Goal: Task Accomplishment & Management: Manage account settings

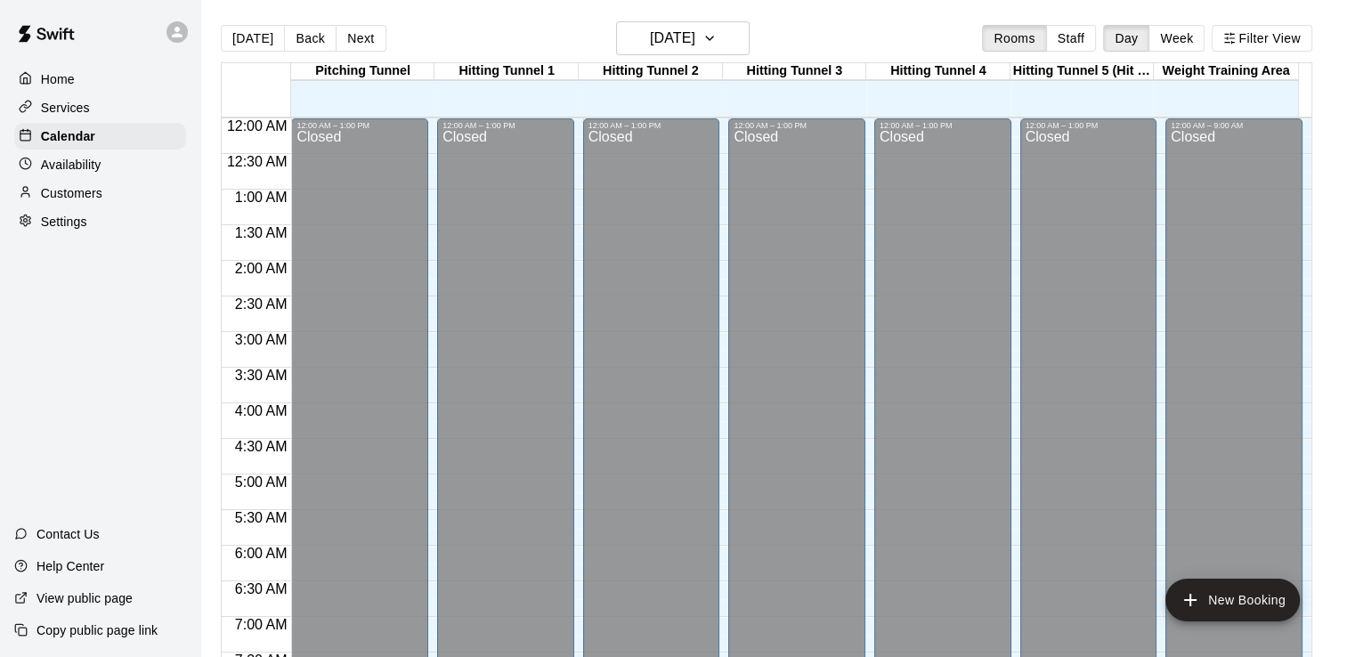
scroll to position [549, 0]
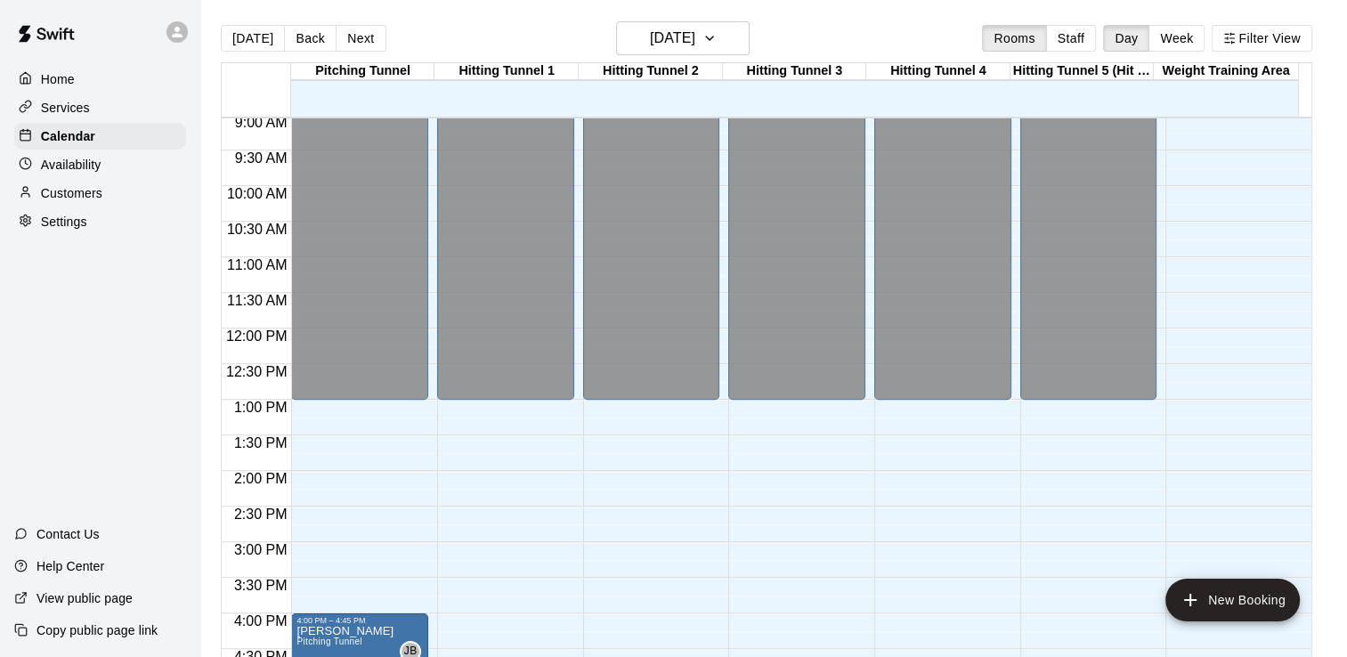
scroll to position [616, 0]
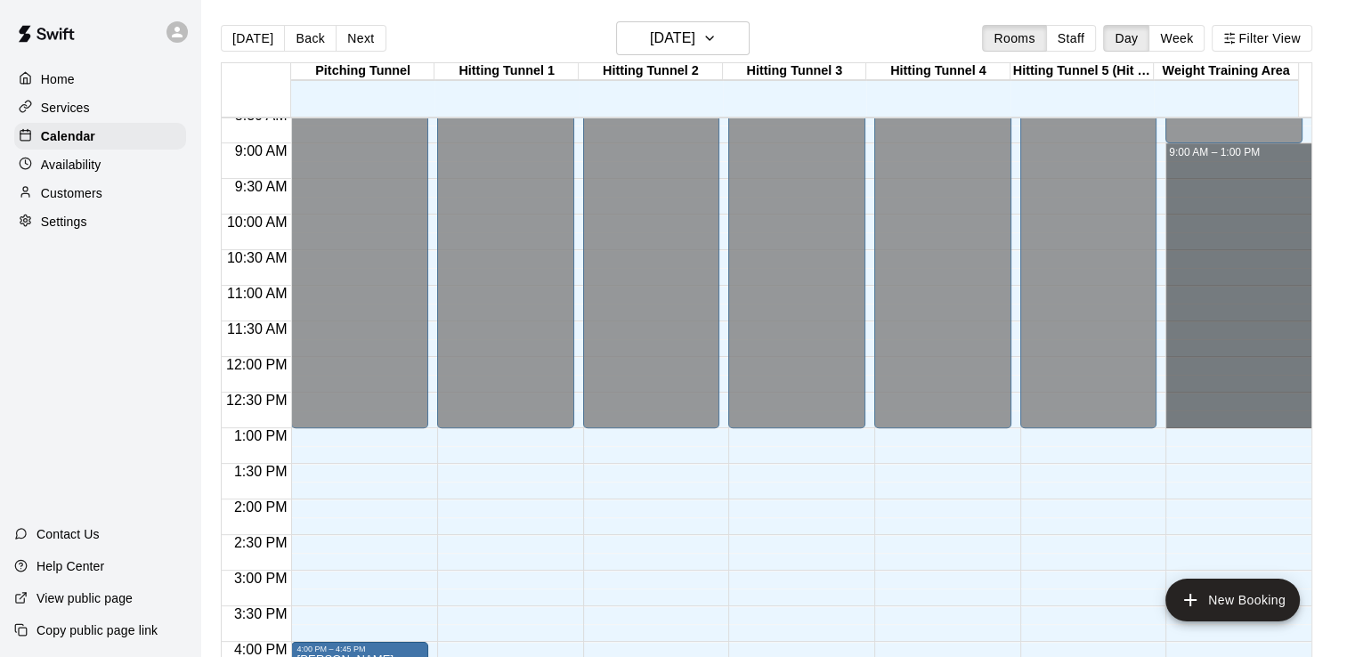
drag, startPoint x: 1190, startPoint y: 148, endPoint x: 1214, endPoint y: 415, distance: 268.3
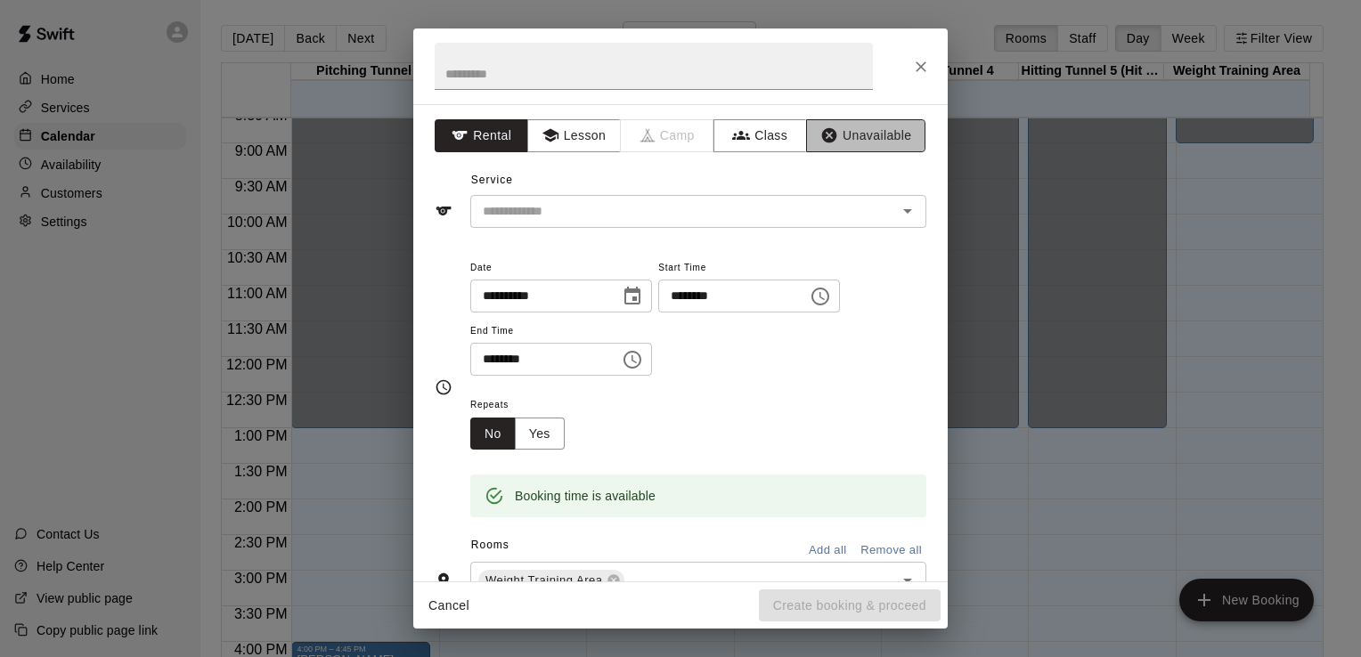
click at [823, 134] on icon "button" at bounding box center [829, 135] width 15 height 15
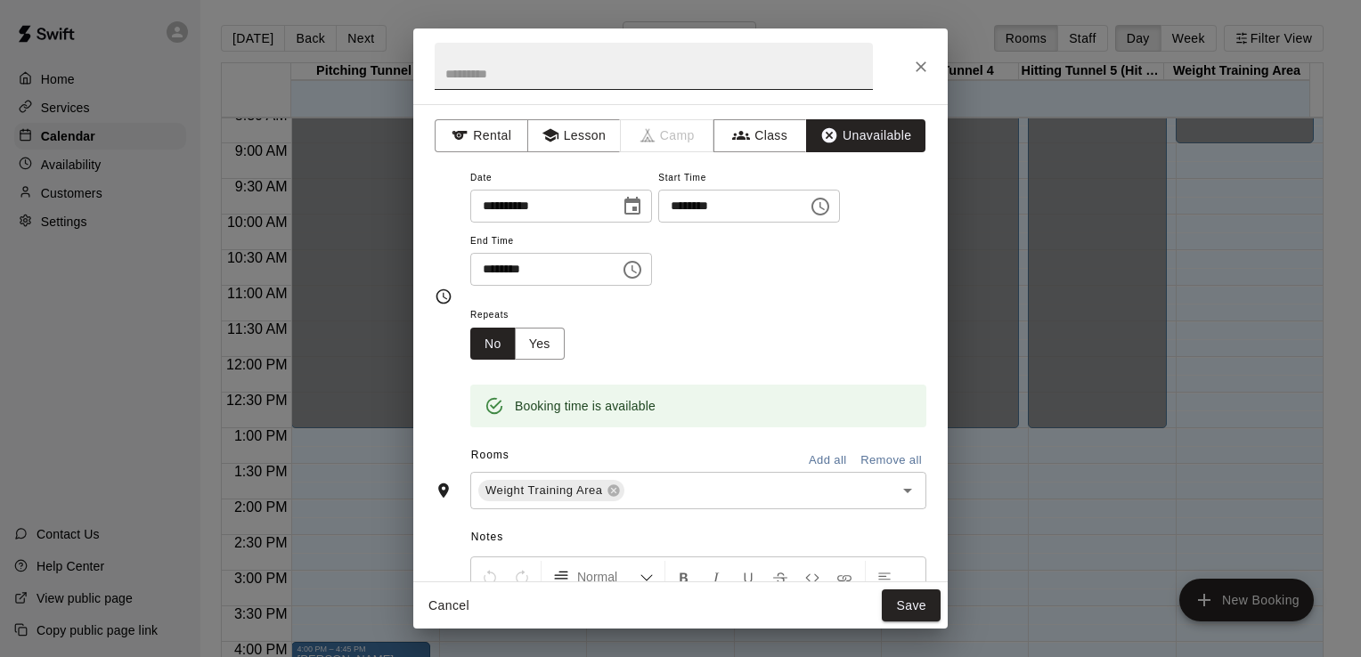
click at [794, 80] on input "text" at bounding box center [654, 66] width 438 height 47
type input "**********"
click at [921, 610] on button "Save" at bounding box center [911, 606] width 59 height 33
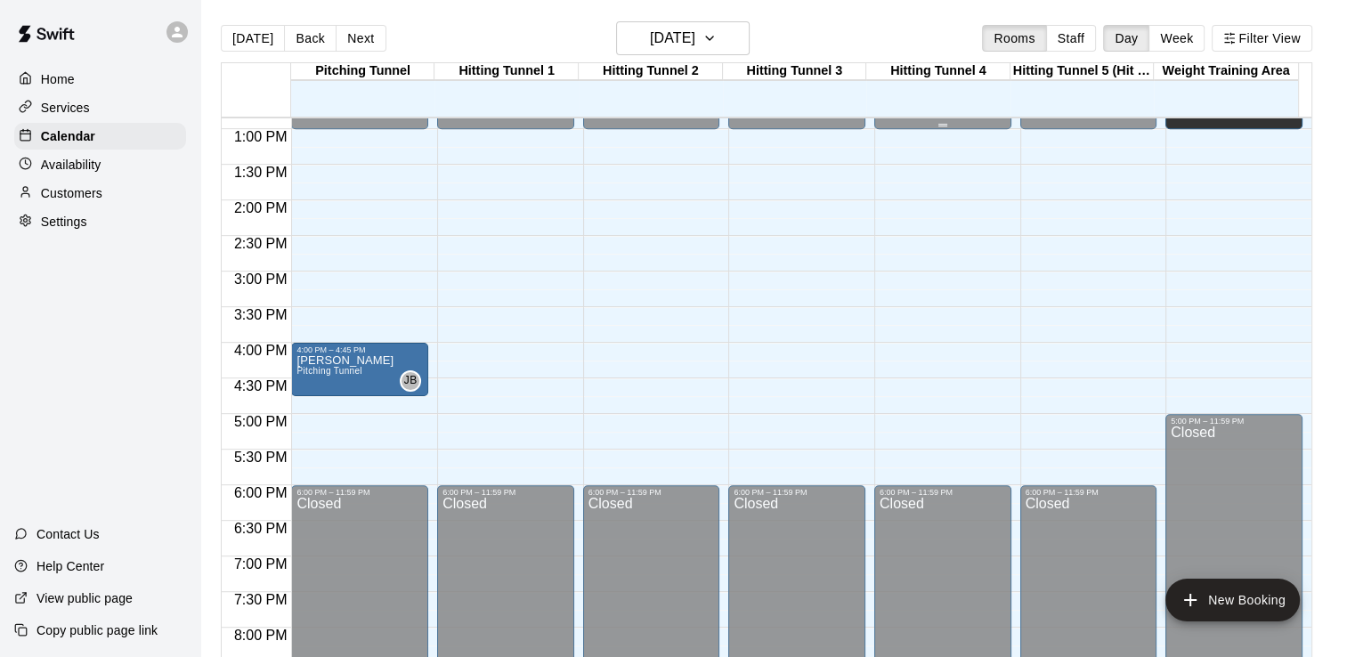
scroll to position [928, 0]
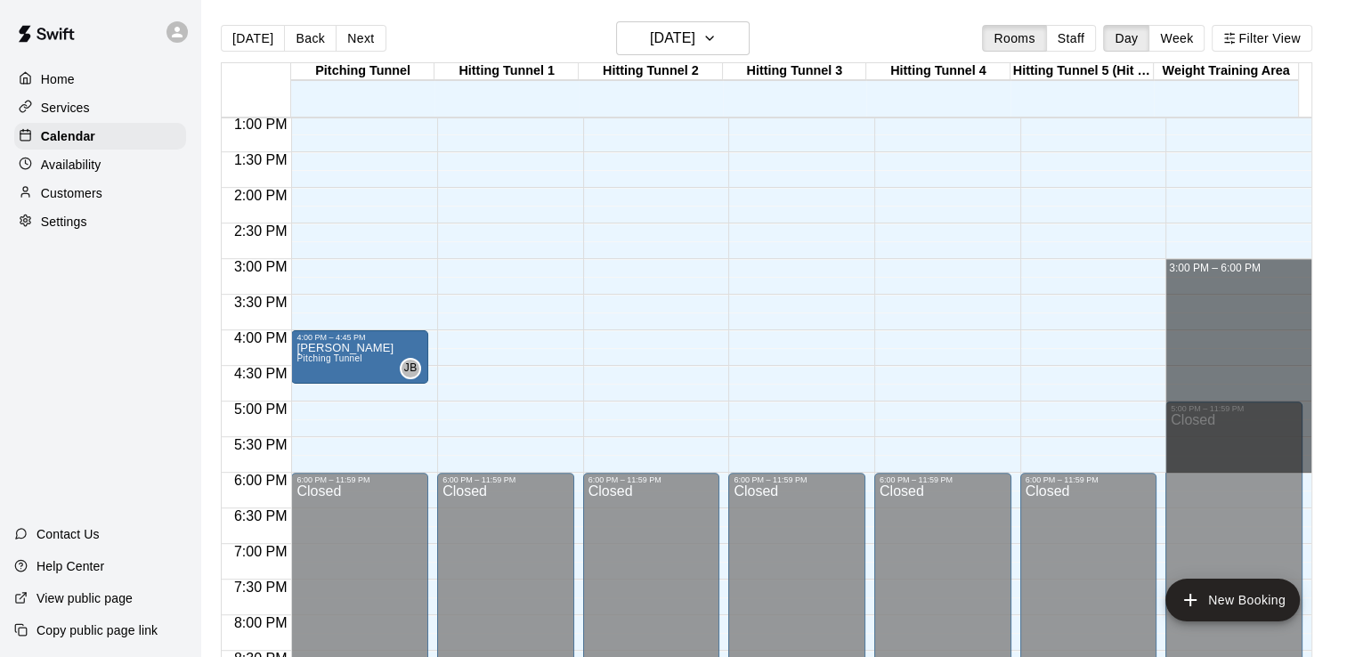
drag, startPoint x: 1218, startPoint y: 262, endPoint x: 1212, endPoint y: 472, distance: 210.3
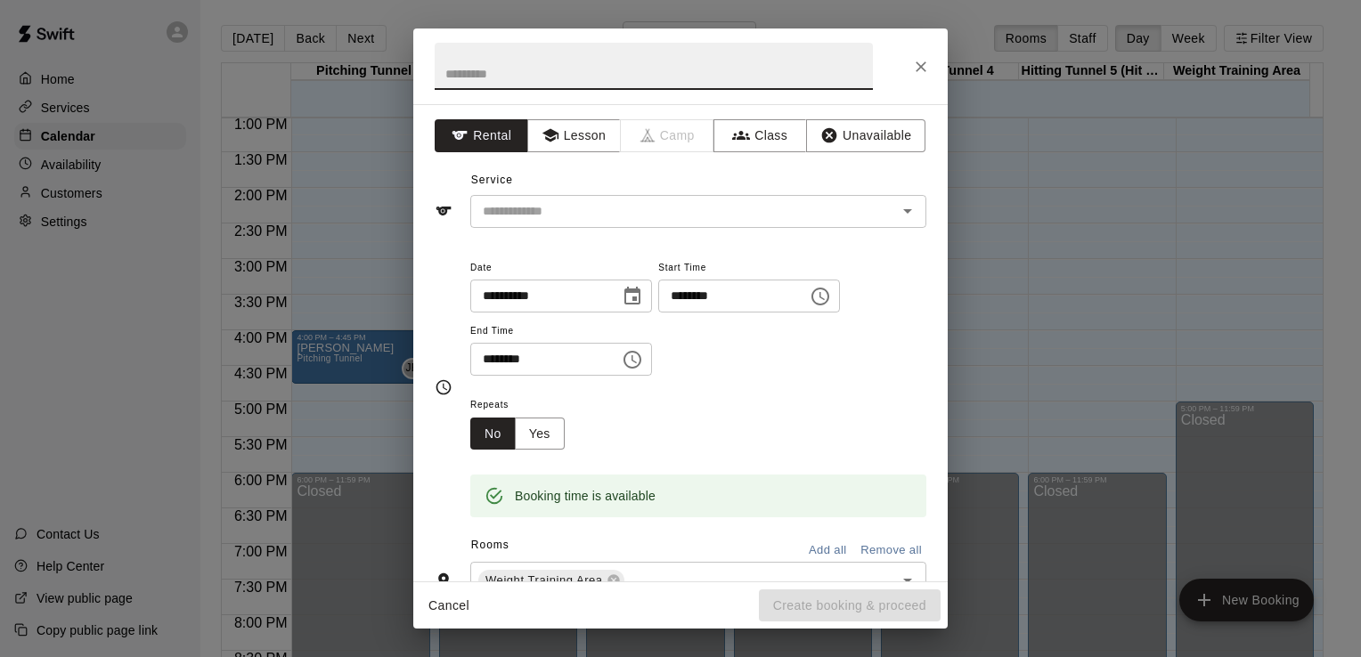
drag, startPoint x: 864, startPoint y: 142, endPoint x: 755, endPoint y: 53, distance: 141.1
click at [863, 142] on button "Unavailable" at bounding box center [865, 135] width 119 height 33
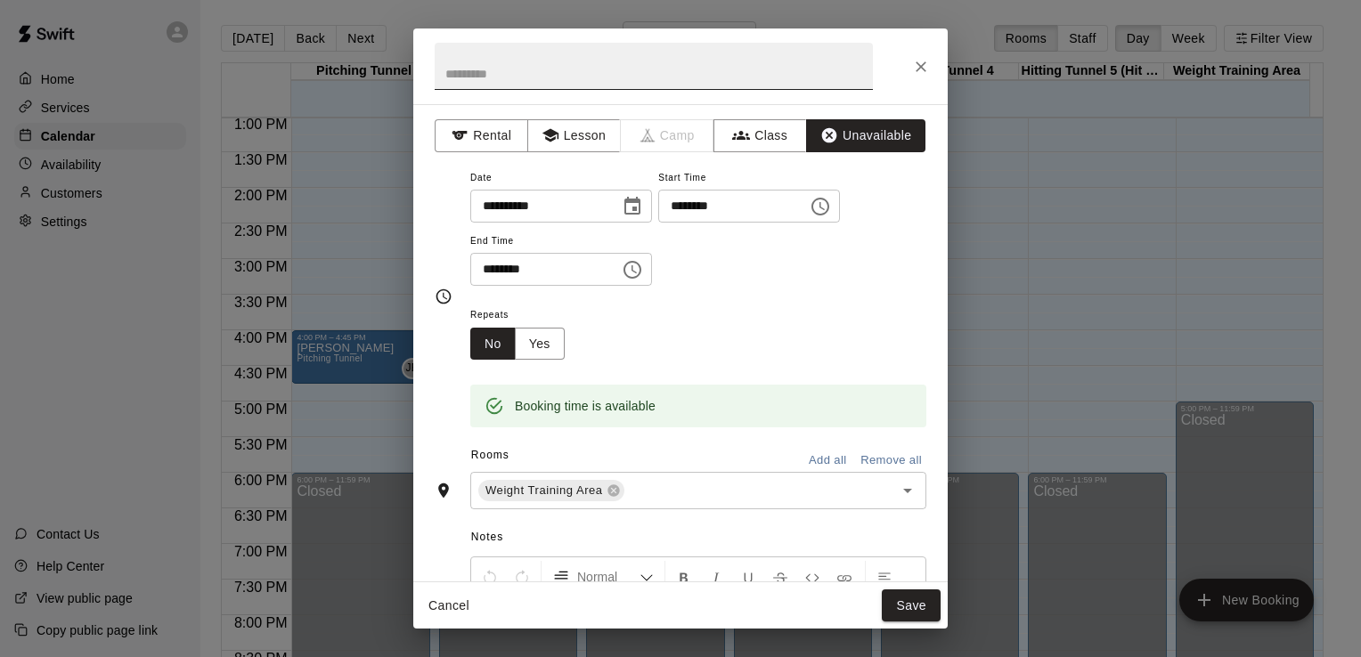
click at [750, 45] on input "text" at bounding box center [654, 66] width 438 height 47
type input "**********"
click at [922, 609] on button "Save" at bounding box center [911, 606] width 59 height 33
